Goal: Task Accomplishment & Management: Use online tool/utility

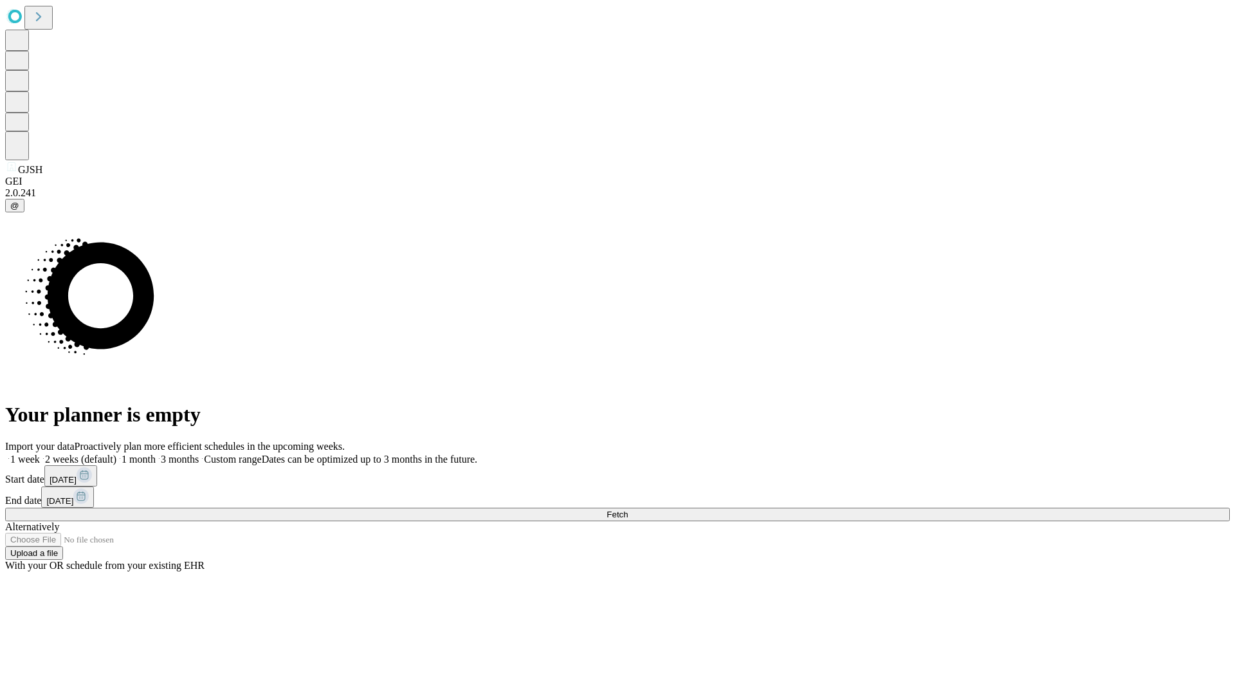
click at [628, 510] on span "Fetch" at bounding box center [617, 515] width 21 height 10
